Goal: Task Accomplishment & Management: Use online tool/utility

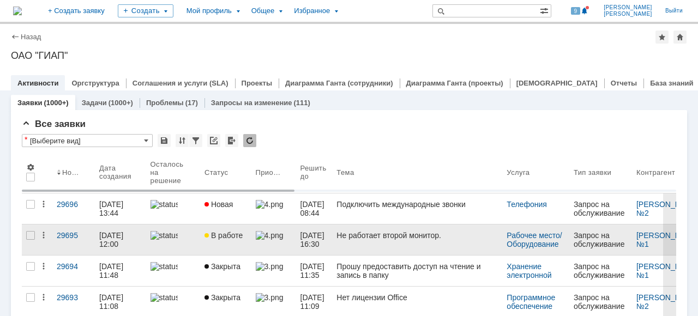
click at [231, 237] on span "В работе" at bounding box center [224, 235] width 38 height 9
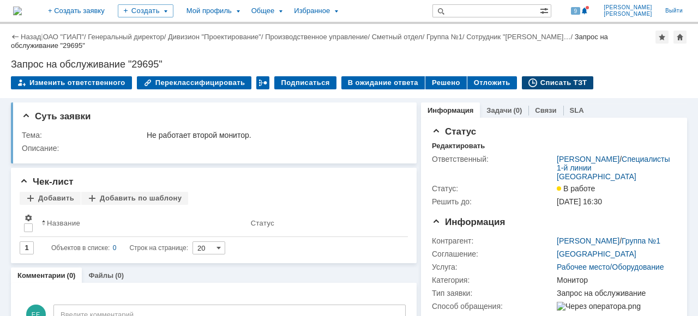
click at [541, 77] on div "Списать ТЗТ" at bounding box center [558, 82] width 72 height 13
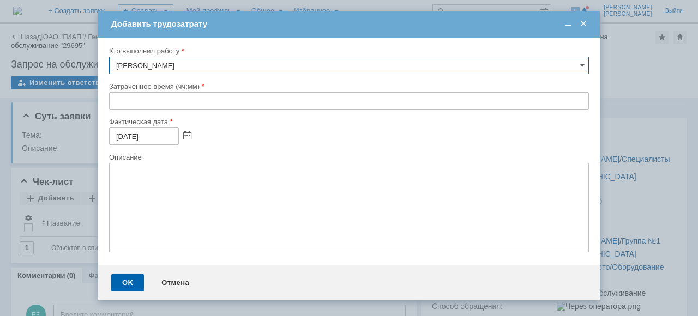
click at [580, 24] on span at bounding box center [583, 24] width 11 height 10
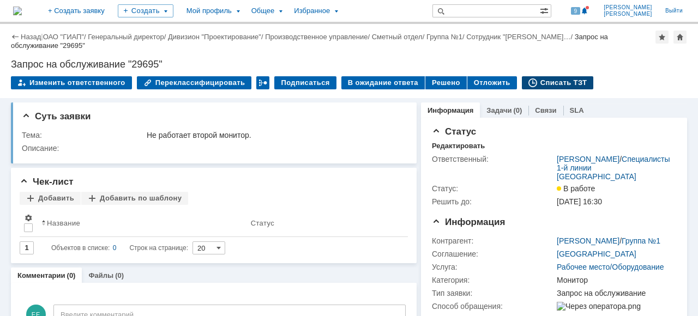
click at [529, 82] on div "Списать ТЗТ" at bounding box center [558, 82] width 72 height 13
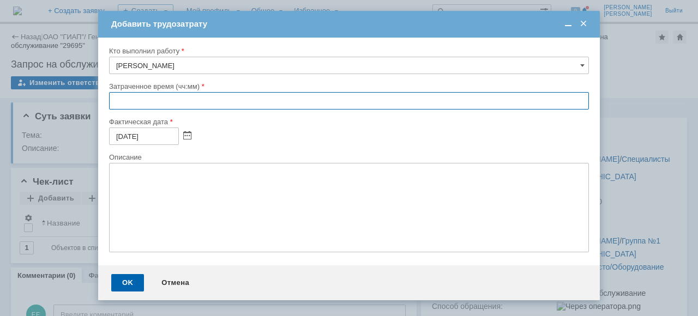
drag, startPoint x: 109, startPoint y: 103, endPoint x: 115, endPoint y: 108, distance: 8.1
click at [109, 102] on input "text" at bounding box center [349, 100] width 480 height 17
type input "00:15"
click at [127, 290] on div "OK" at bounding box center [127, 282] width 33 height 17
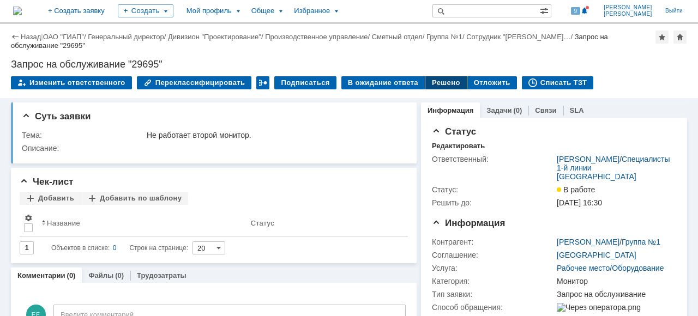
click at [426, 82] on div "Решено" at bounding box center [446, 82] width 41 height 13
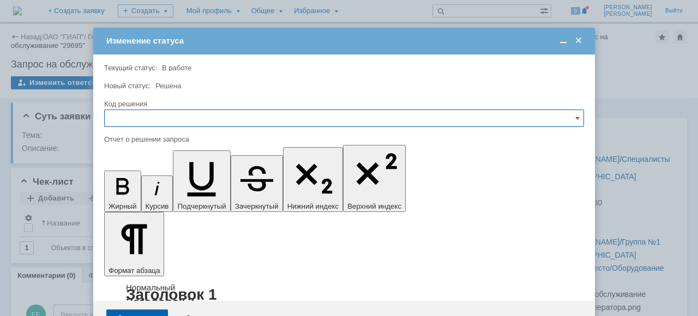
click at [161, 121] on input "text" at bounding box center [344, 118] width 480 height 17
click at [143, 194] on span "Решено" at bounding box center [344, 192] width 466 height 9
type input "Решено"
click at [149, 310] on div "Сохранить" at bounding box center [137, 318] width 62 height 17
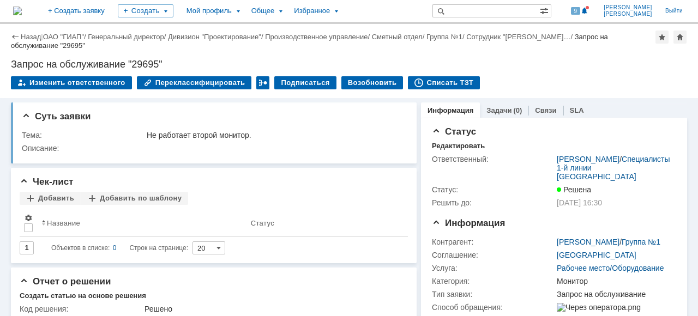
click at [68, 41] on div "Запрос на обслуживание "29695"" at bounding box center [309, 41] width 597 height 17
click at [67, 37] on link "ОАО "ГИАП"" at bounding box center [63, 37] width 41 height 8
